Goal: Task Accomplishment & Management: Use online tool/utility

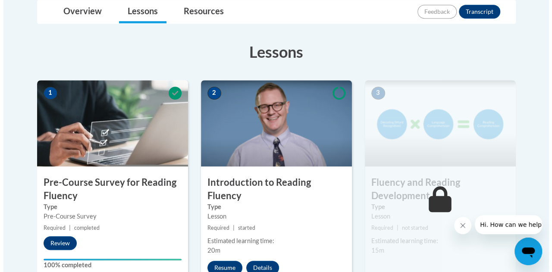
scroll to position [209, 0]
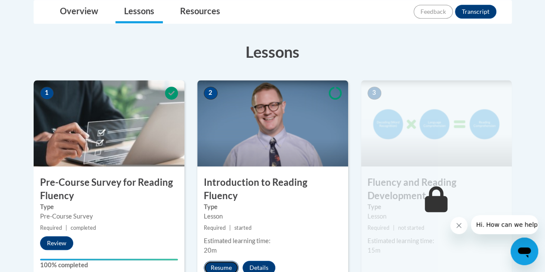
click at [215, 261] on button "Resume" at bounding box center [221, 268] width 35 height 14
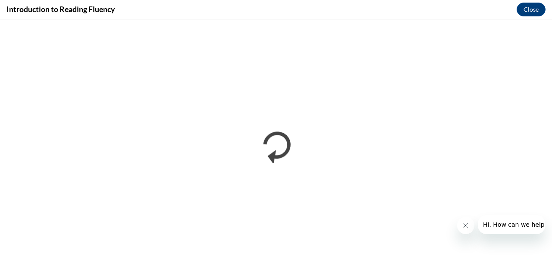
scroll to position [0, 0]
